Goal: Obtain resource: Download file/media

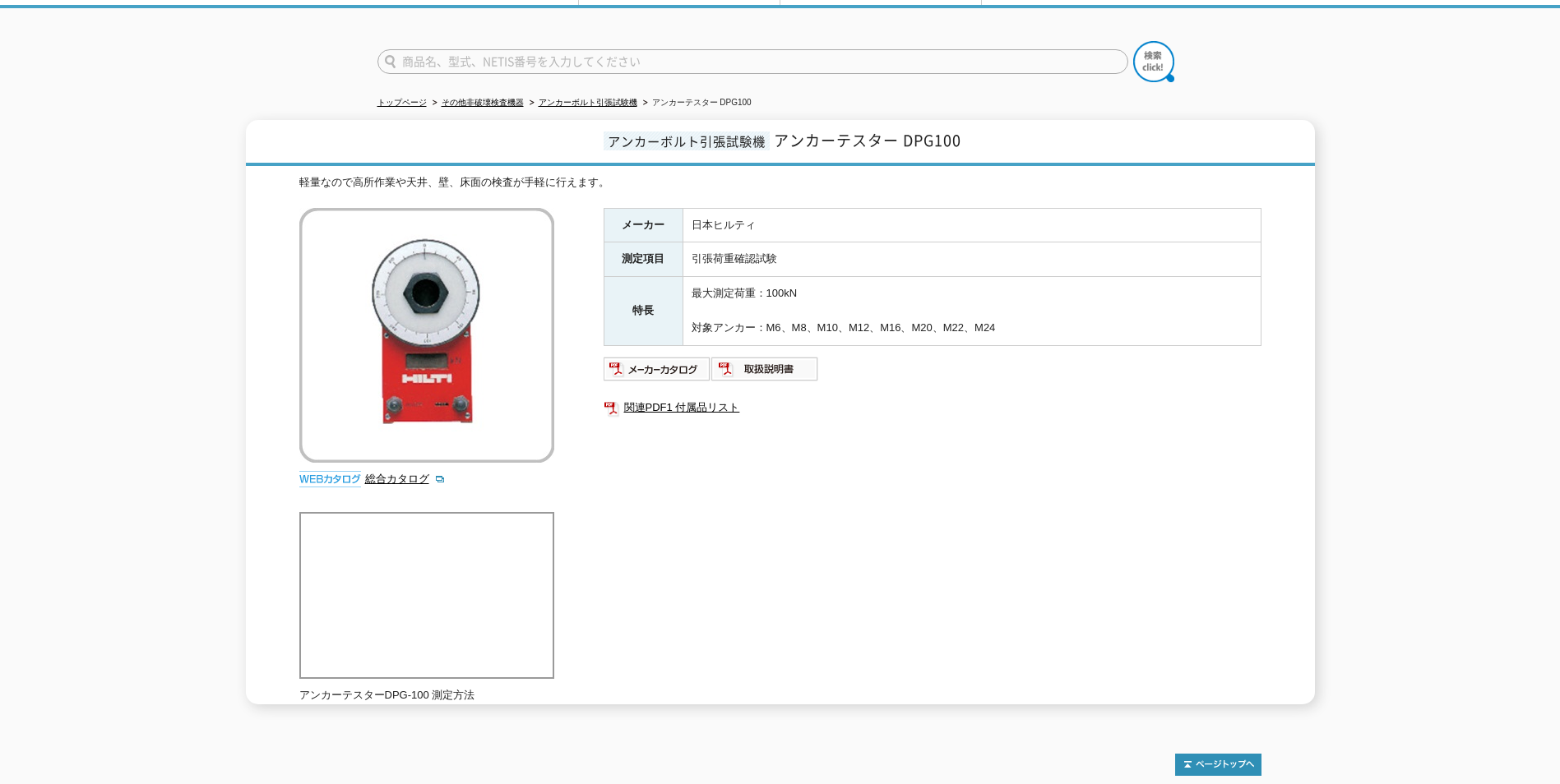
scroll to position [176, 0]
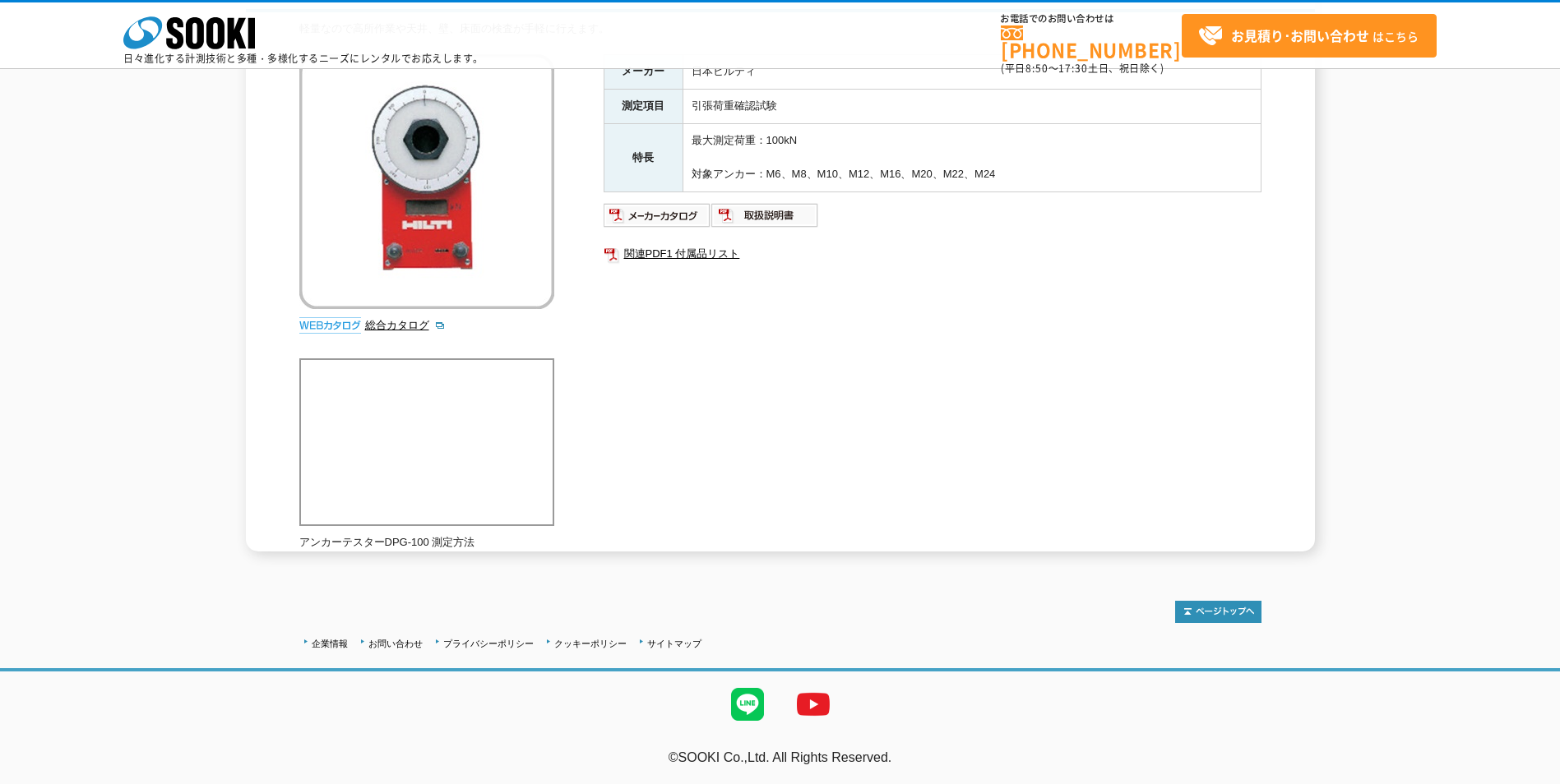
click at [827, 415] on div "軽量なので高所作業や天井、壁、床面の検査が手軽に行えます。 総合カタログ メーカー 日本ヒルティ 測定項目 引張荷重確認試験 特長 最大測定荷重：100kN …" at bounding box center [780, 285] width 962 height 531
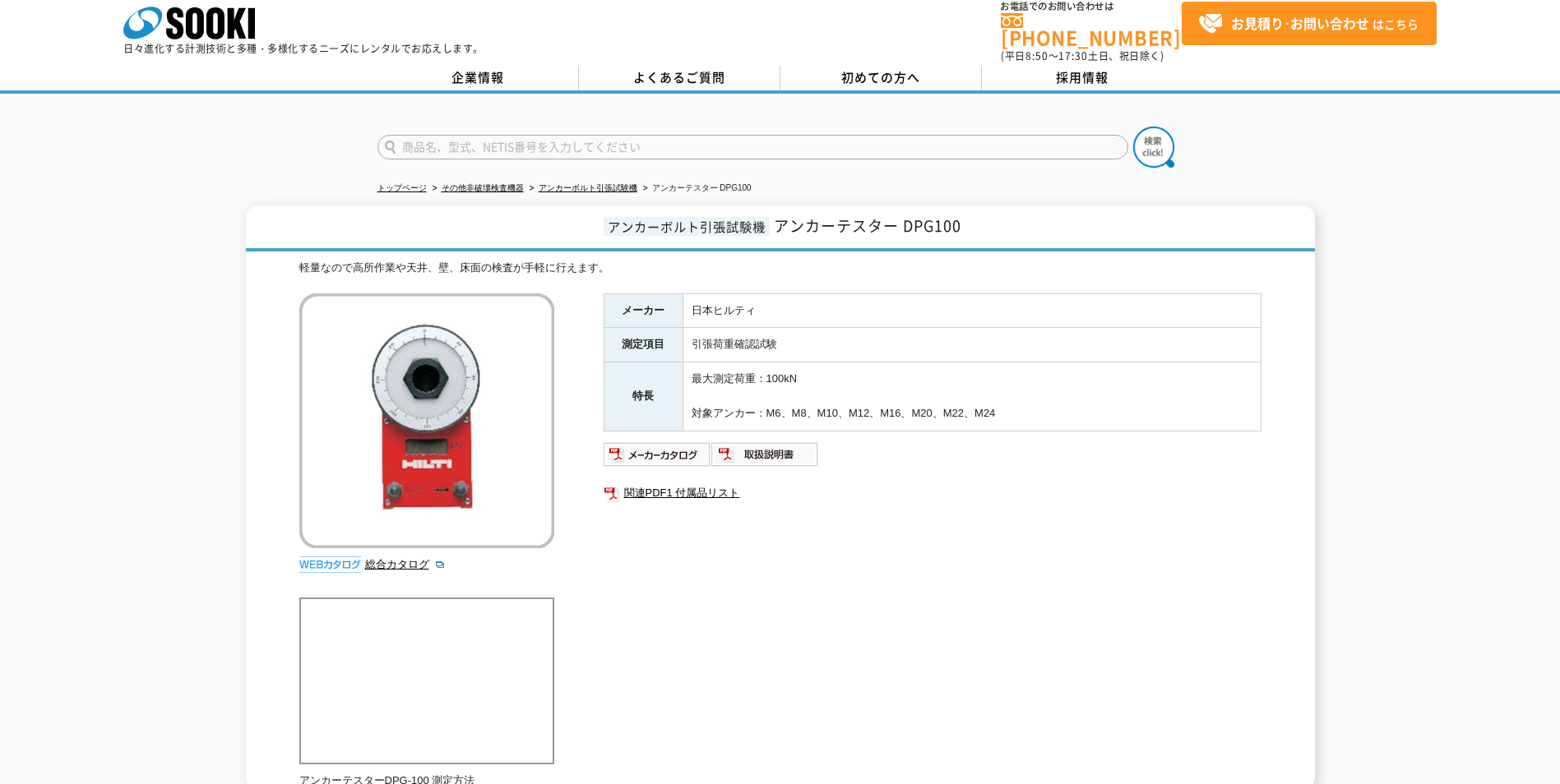
scroll to position [12, 0]
click at [794, 449] on img at bounding box center [764, 456] width 108 height 27
click at [621, 184] on link "アンカーボルト引張試験機" at bounding box center [588, 188] width 99 height 9
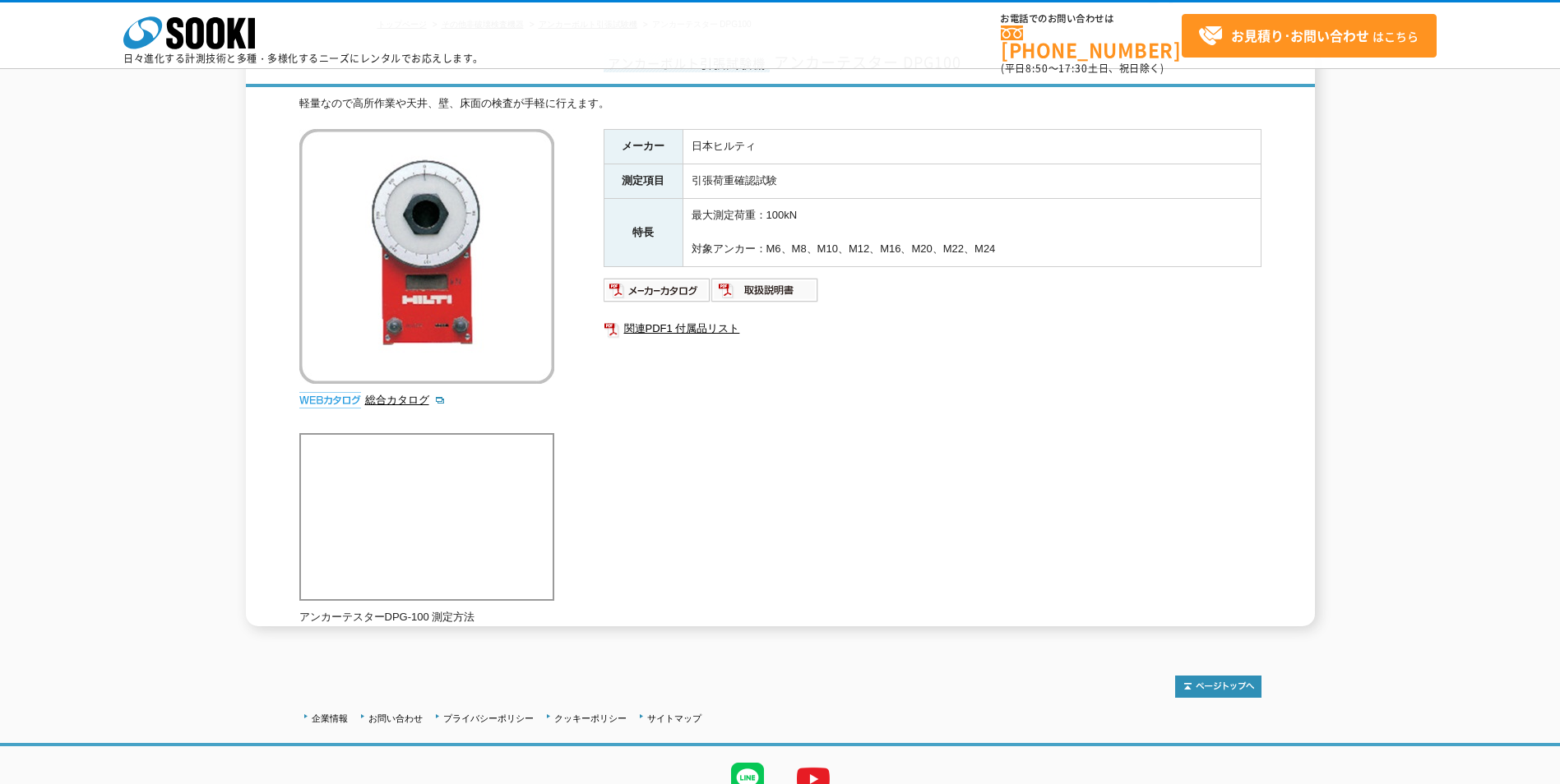
scroll to position [176, 0]
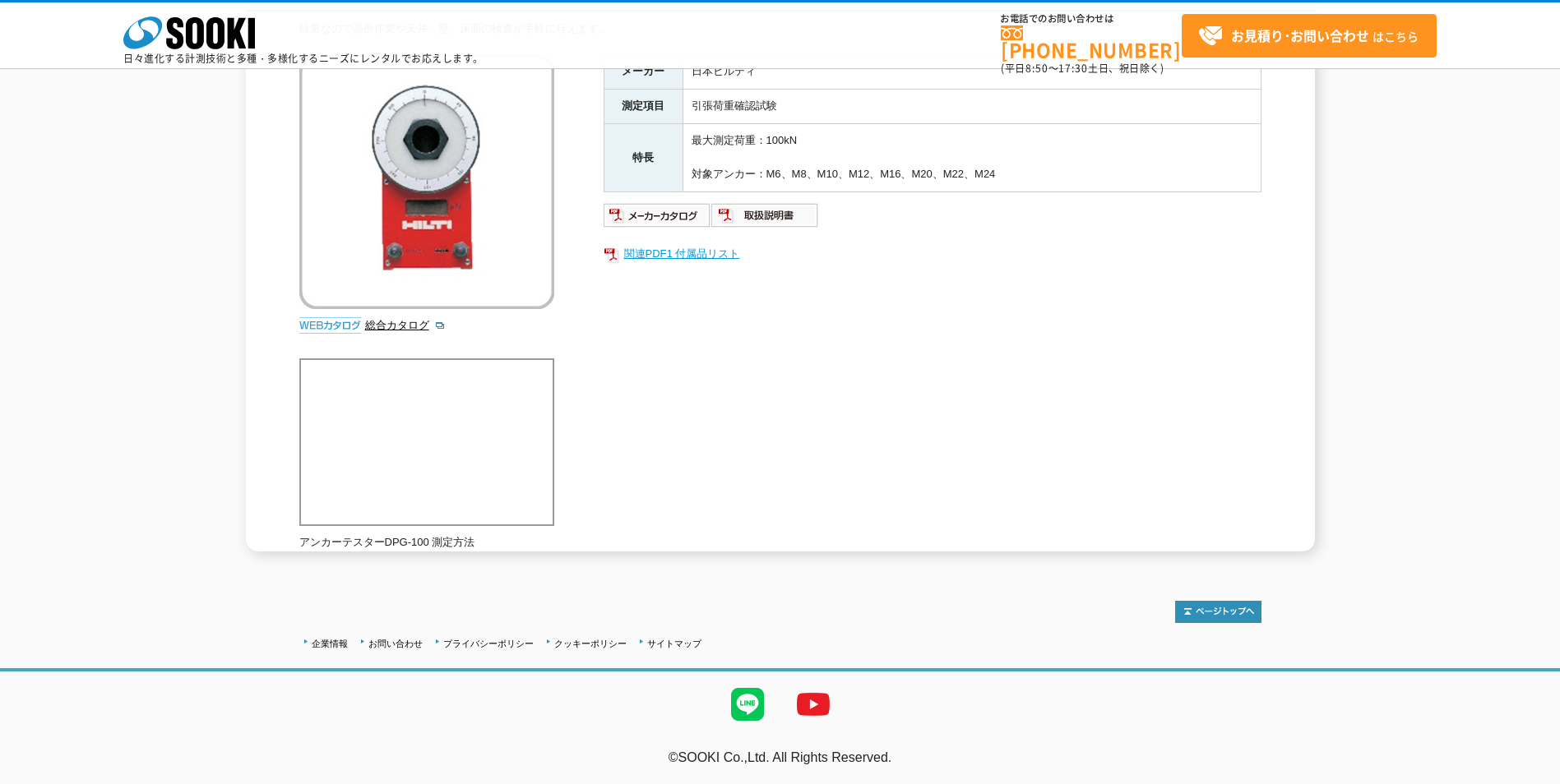
click at [671, 252] on link "関連PDF1 付属品リスト" at bounding box center [932, 254] width 658 height 21
click at [655, 204] on img at bounding box center [657, 216] width 108 height 27
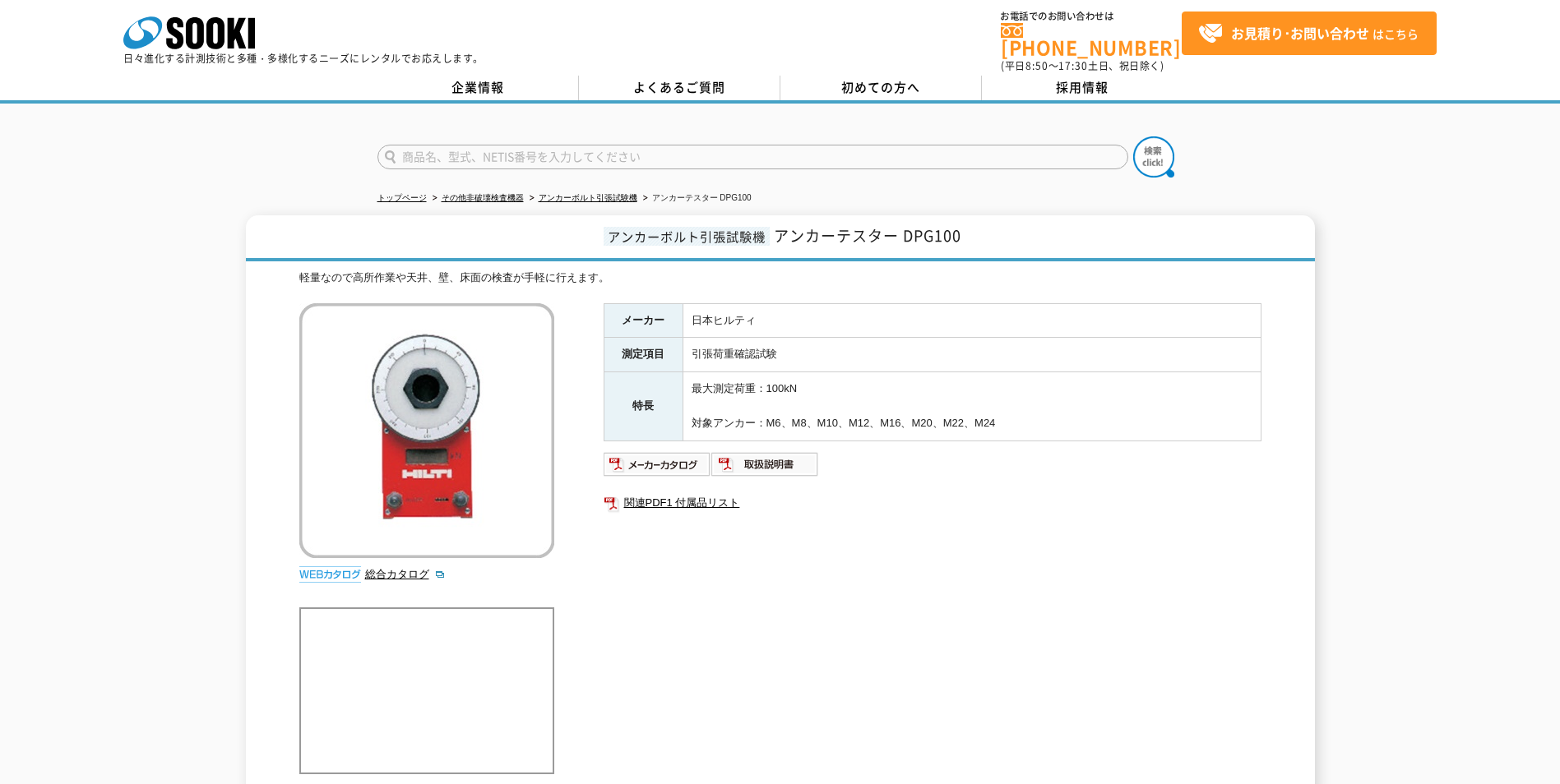
scroll to position [0, 0]
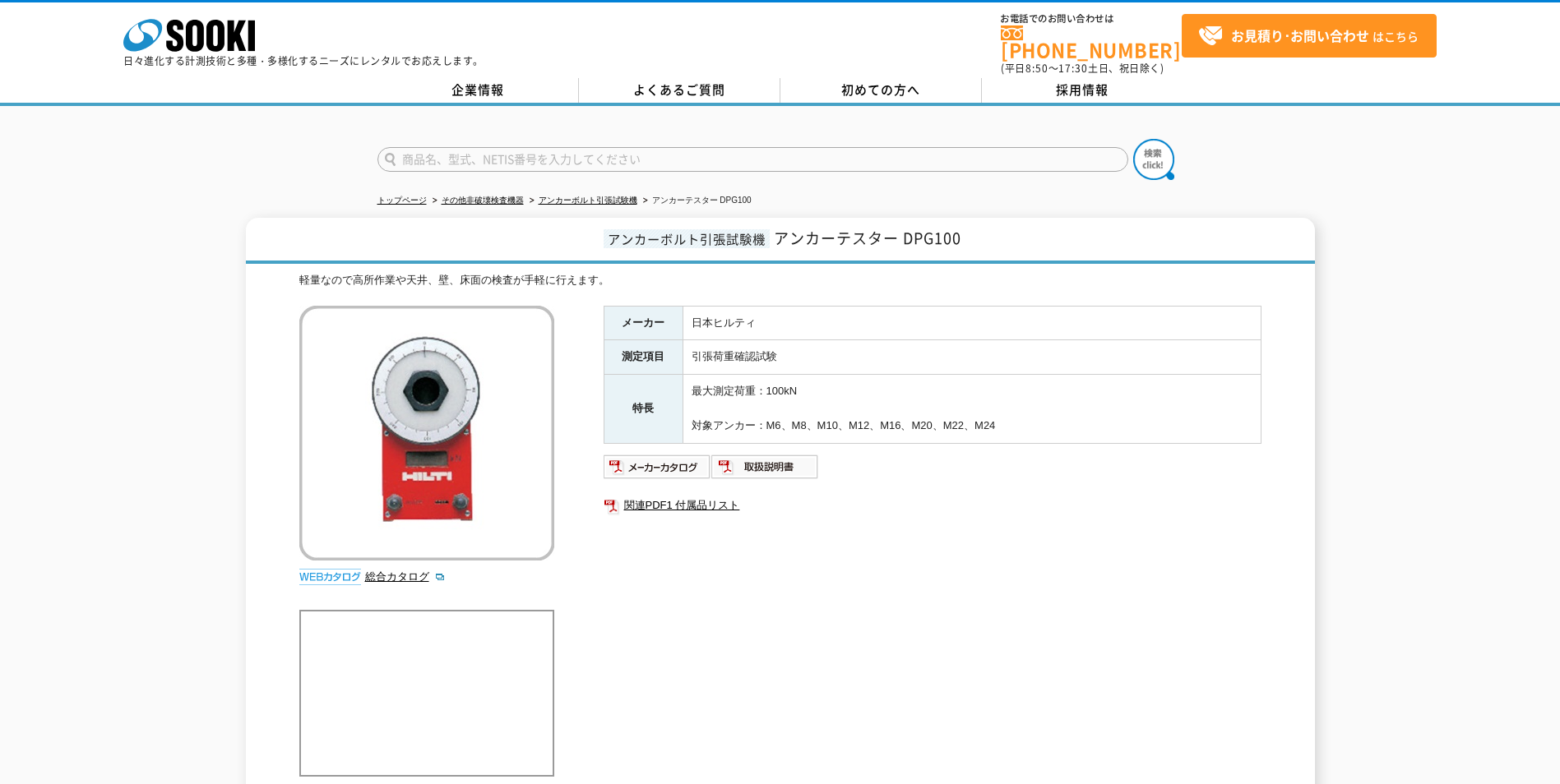
click at [888, 487] on ul "関連PDF1 付属品リスト" at bounding box center [932, 506] width 658 height 38
click at [805, 454] on img at bounding box center [764, 468] width 108 height 27
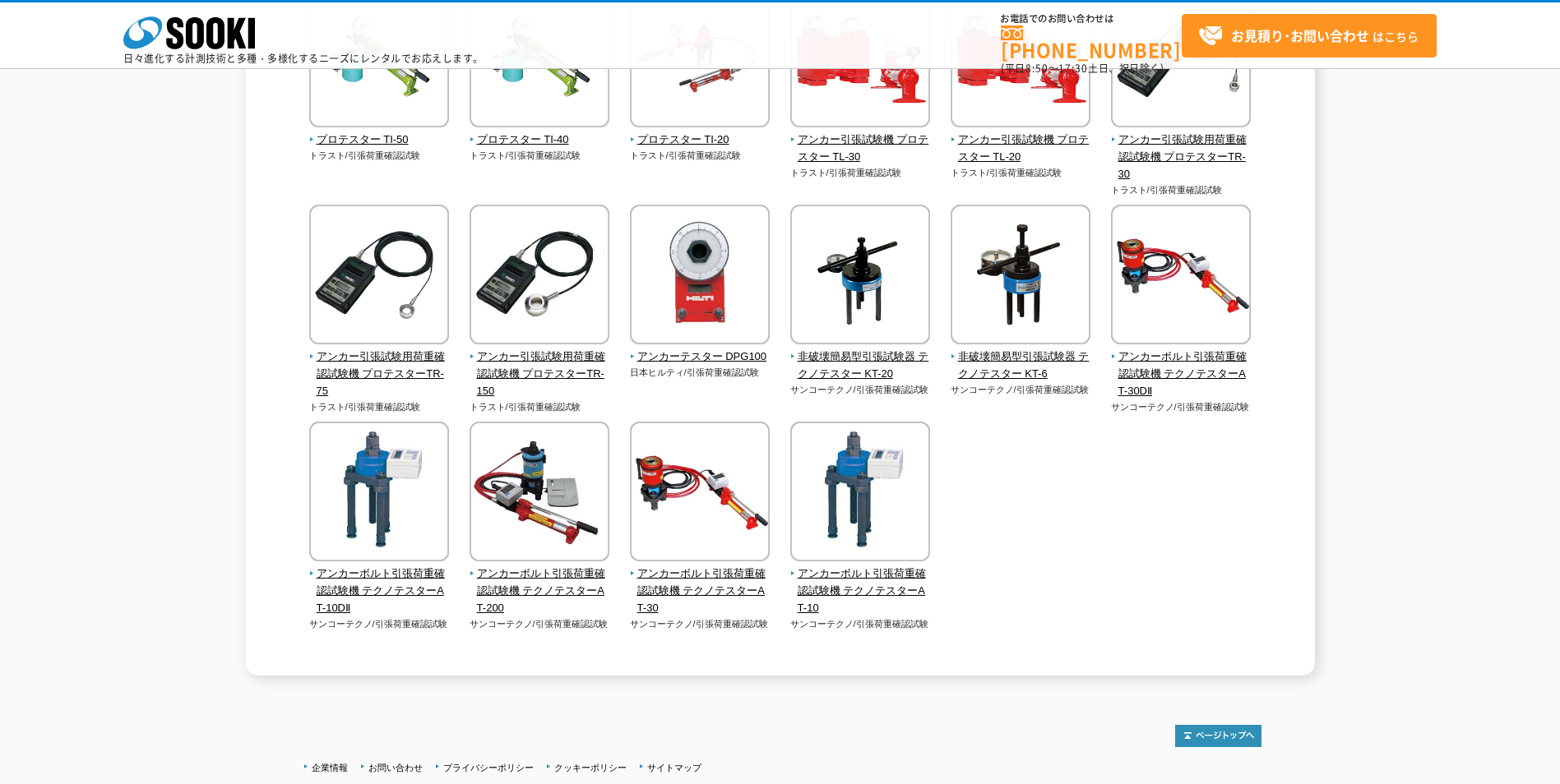
scroll to position [329, 0]
